Goal: Transaction & Acquisition: Obtain resource

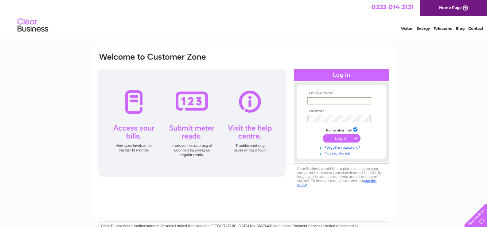
click at [342, 98] on input "text" at bounding box center [340, 100] width 64 height 7
type input "westlandsfmshop@btconnect.com"
click at [347, 140] on input "submit" at bounding box center [342, 138] width 38 height 9
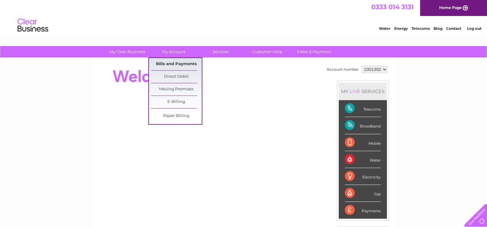
click at [171, 60] on link "Bills and Payments" at bounding box center [176, 64] width 51 height 12
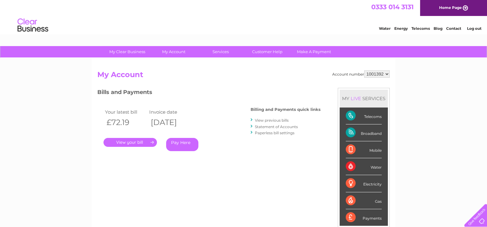
click at [268, 121] on link "View previous bills" at bounding box center [272, 120] width 34 height 5
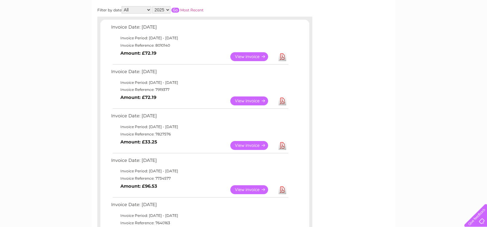
scroll to position [123, 0]
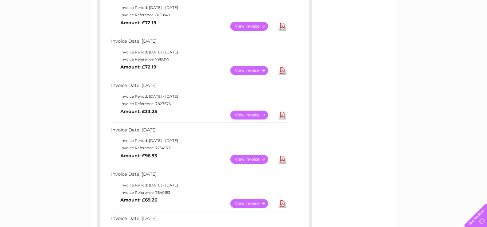
click at [252, 112] on link "View" at bounding box center [252, 115] width 45 height 9
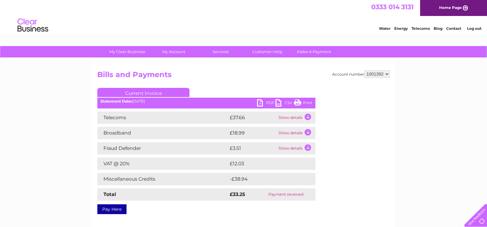
scroll to position [30, 0]
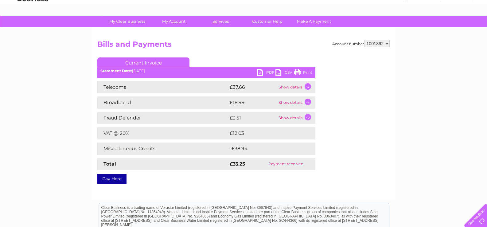
click at [298, 74] on link "Print" at bounding box center [303, 73] width 18 height 9
click at [269, 74] on link "PDF" at bounding box center [266, 73] width 18 height 9
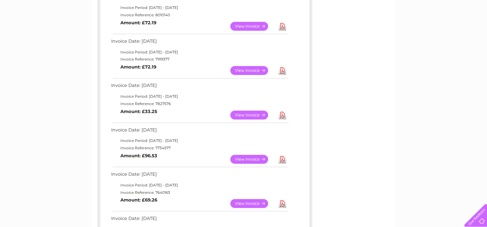
click at [283, 70] on link "Download" at bounding box center [283, 70] width 8 height 9
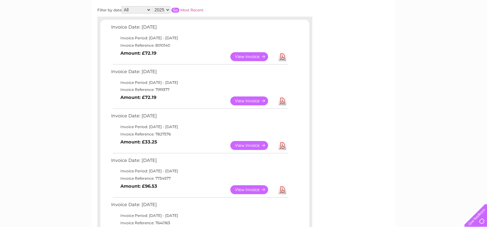
click at [281, 58] on link "Download" at bounding box center [283, 56] width 8 height 9
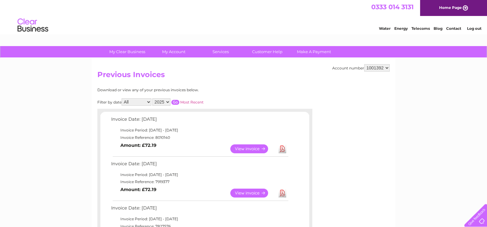
scroll to position [0, 0]
click at [470, 29] on link "Log out" at bounding box center [474, 28] width 14 height 5
